Goal: Information Seeking & Learning: Learn about a topic

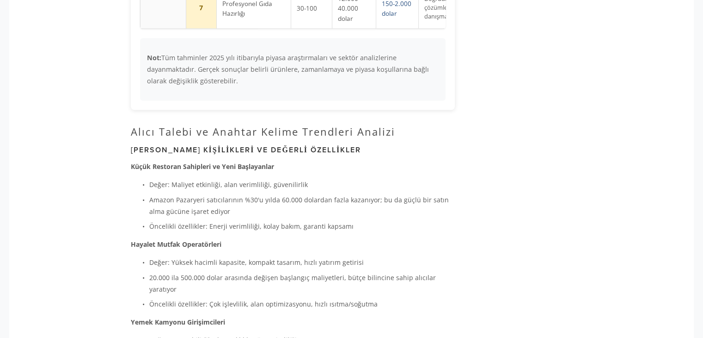
scroll to position [1665, 0]
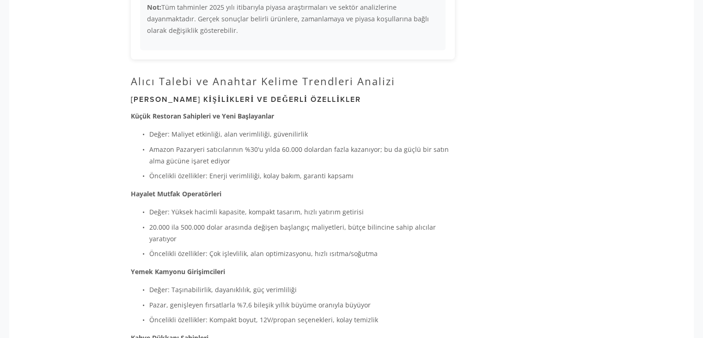
drag, startPoint x: 558, startPoint y: 161, endPoint x: 567, endPoint y: 154, distance: 12.2
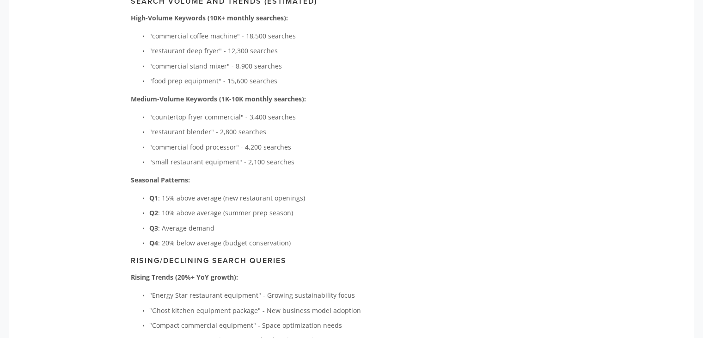
scroll to position [2127, 0]
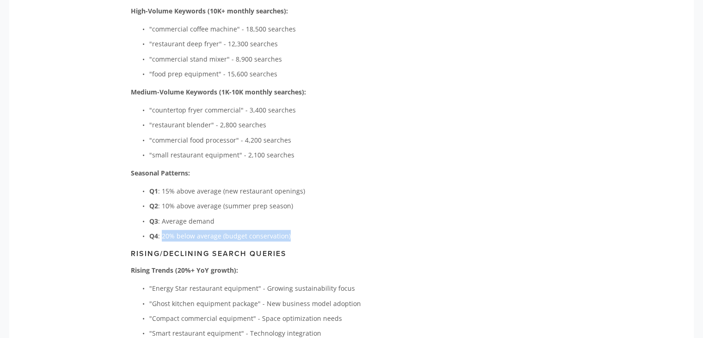
drag, startPoint x: 312, startPoint y: 224, endPoint x: 171, endPoint y: 220, distance: 141.6
click at [164, 230] on p "Q4 : 20% below average (budget conservation)" at bounding box center [302, 236] width 306 height 12
click at [158, 203] on div at bounding box center [158, 203] width 0 height 0
click at [421, 185] on ul "Q1 : 15% above average (new restaurant openings) Q2 : 10% above average (summer…" at bounding box center [293, 213] width 324 height 56
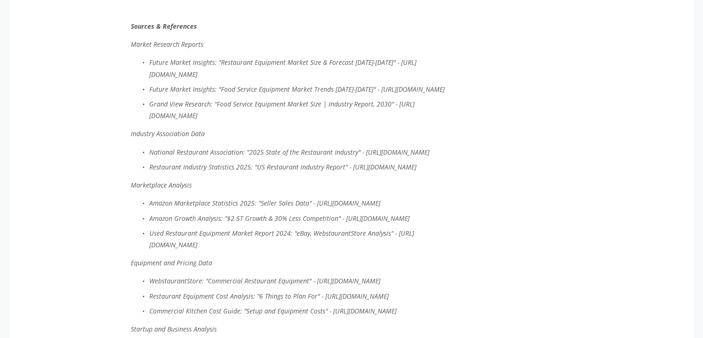
scroll to position [2636, 0]
